Goal: Task Accomplishment & Management: Use online tool/utility

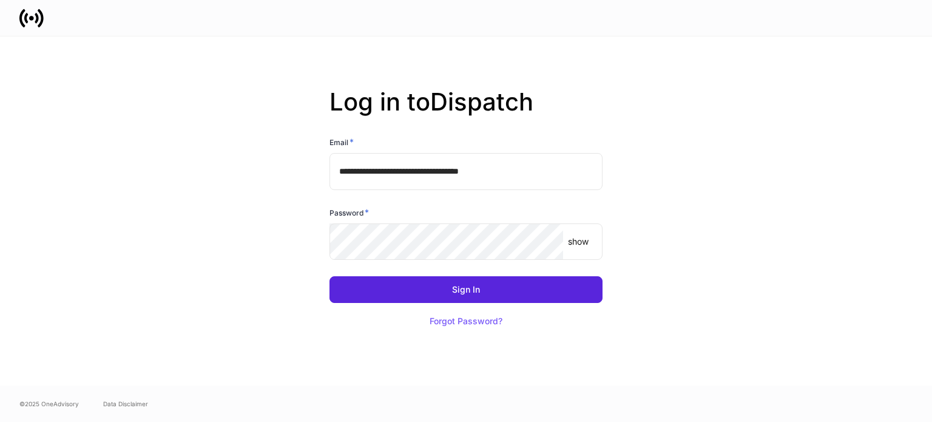
click at [443, 161] on input "**********" at bounding box center [466, 171] width 273 height 36
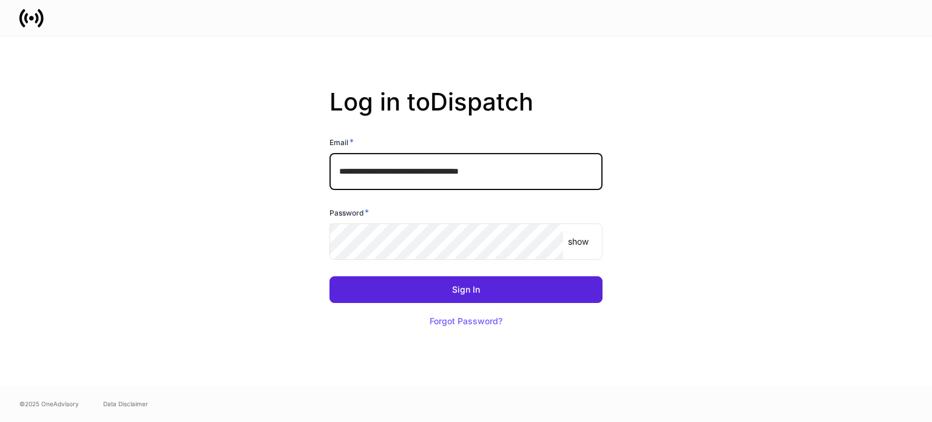
type input "**********"
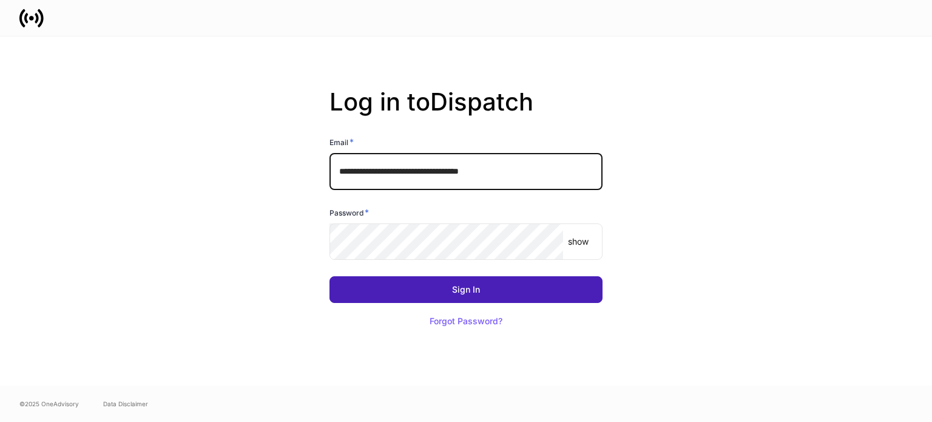
click at [450, 288] on button "Sign In" at bounding box center [466, 289] width 273 height 27
